Goal: Information Seeking & Learning: Learn about a topic

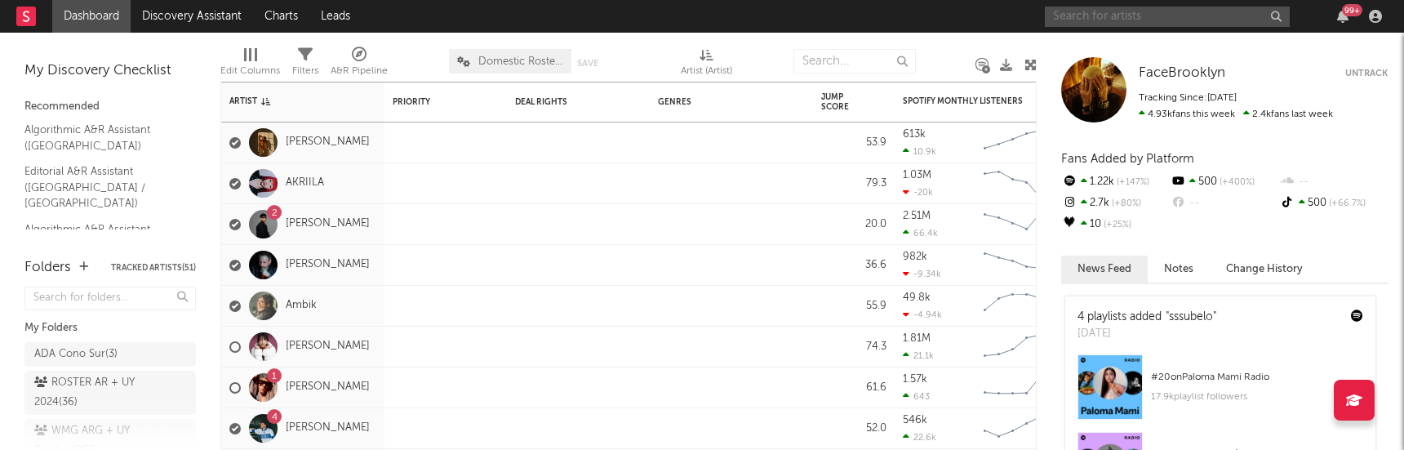
click at [1156, 16] on input "text" at bounding box center [1167, 17] width 245 height 20
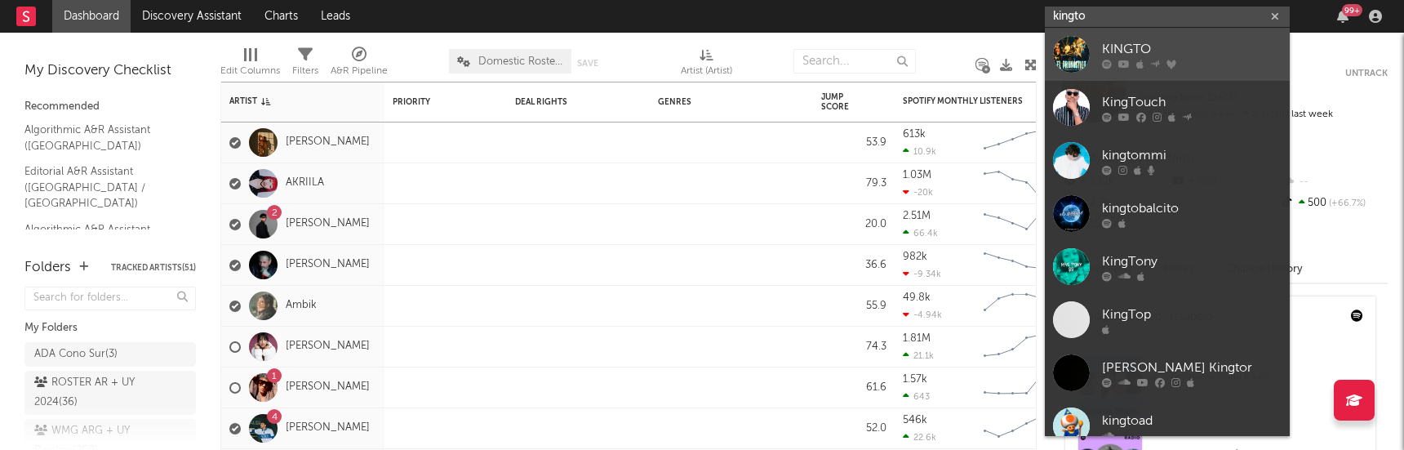
type input "kingto"
click at [1222, 48] on div "KINGTO" at bounding box center [1192, 49] width 180 height 20
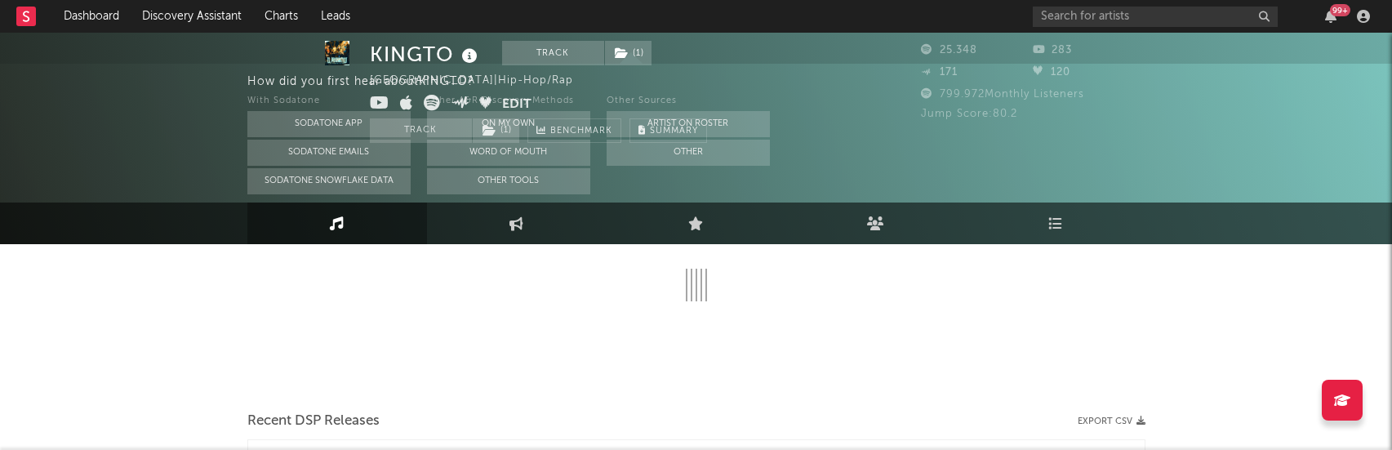
select select "6m"
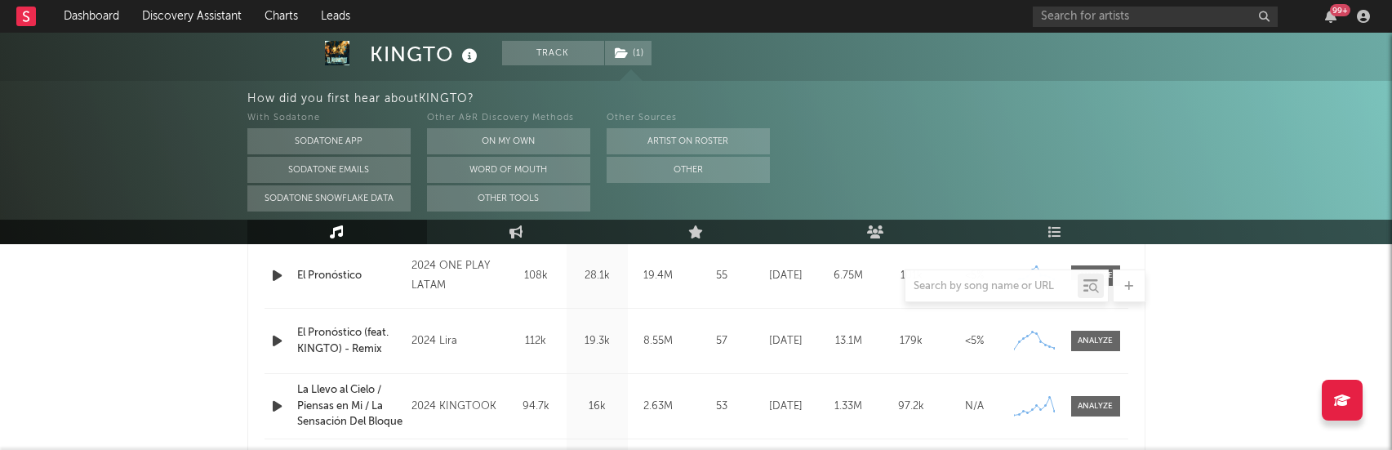
scroll to position [720, 0]
drag, startPoint x: 451, startPoint y: 286, endPoint x: 406, endPoint y: 267, distance: 49.4
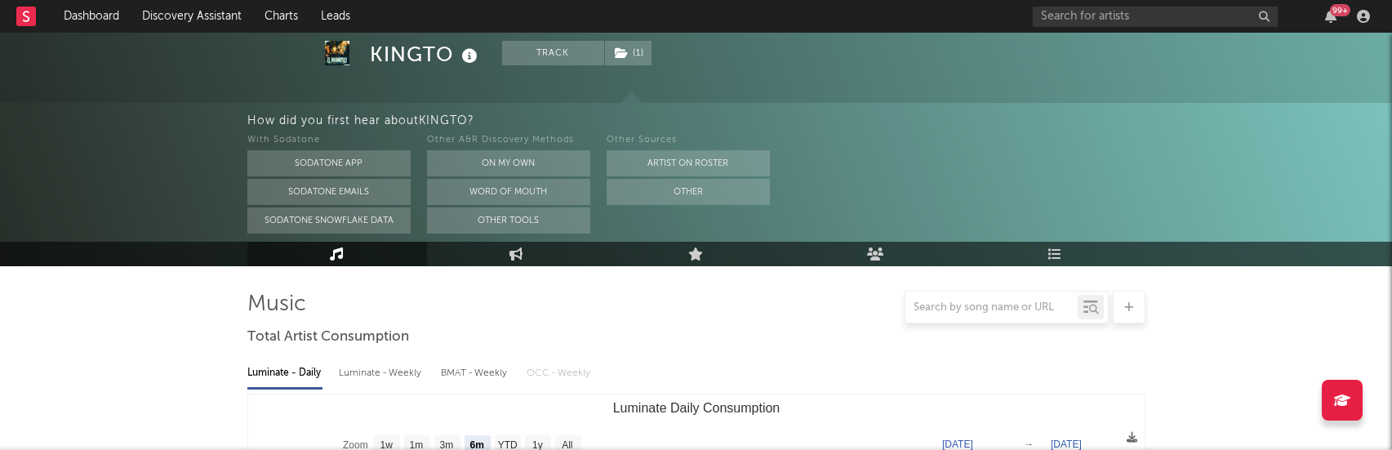
scroll to position [0, 0]
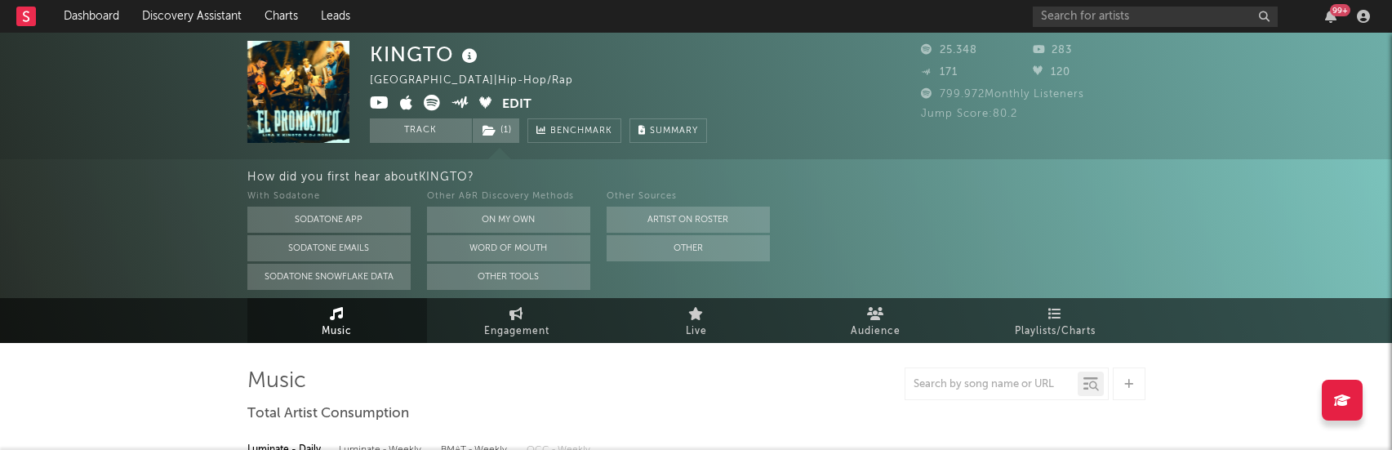
click at [433, 103] on icon at bounding box center [432, 103] width 16 height 16
click at [382, 100] on icon at bounding box center [380, 103] width 20 height 16
